Goal: Task Accomplishment & Management: Manage account settings

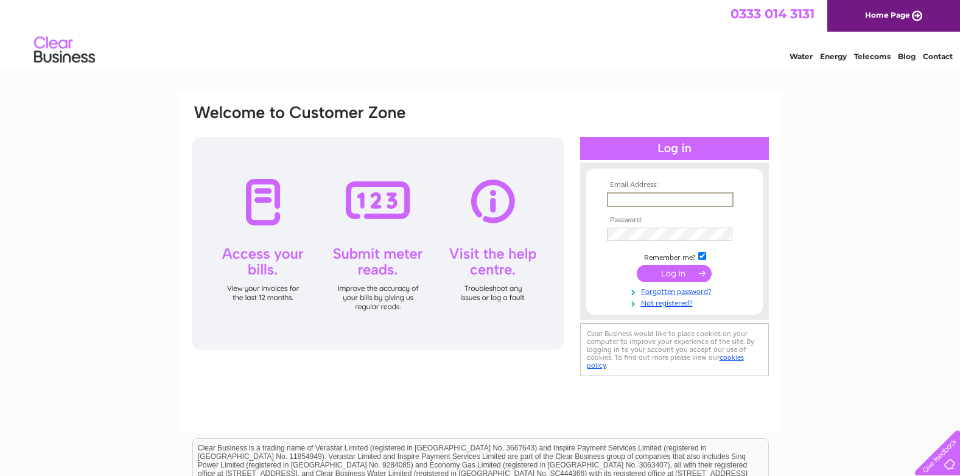
type input "[EMAIL_ADDRESS][DOMAIN_NAME]"
click at [651, 290] on link "Forgotten password?" at bounding box center [676, 290] width 138 height 12
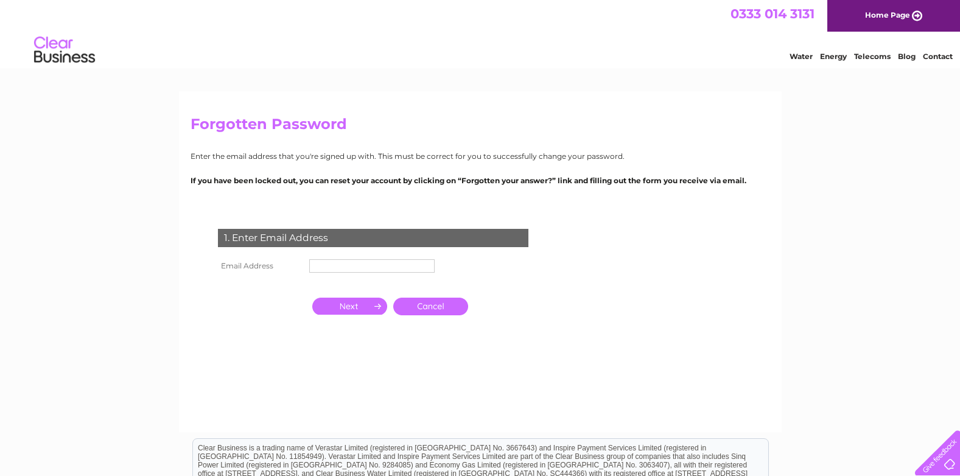
click at [386, 262] on input "text" at bounding box center [371, 265] width 125 height 13
type input "[EMAIL_ADDRESS][DOMAIN_NAME]"
click at [363, 307] on input "button" at bounding box center [349, 307] width 75 height 17
